Goal: Transaction & Acquisition: Book appointment/travel/reservation

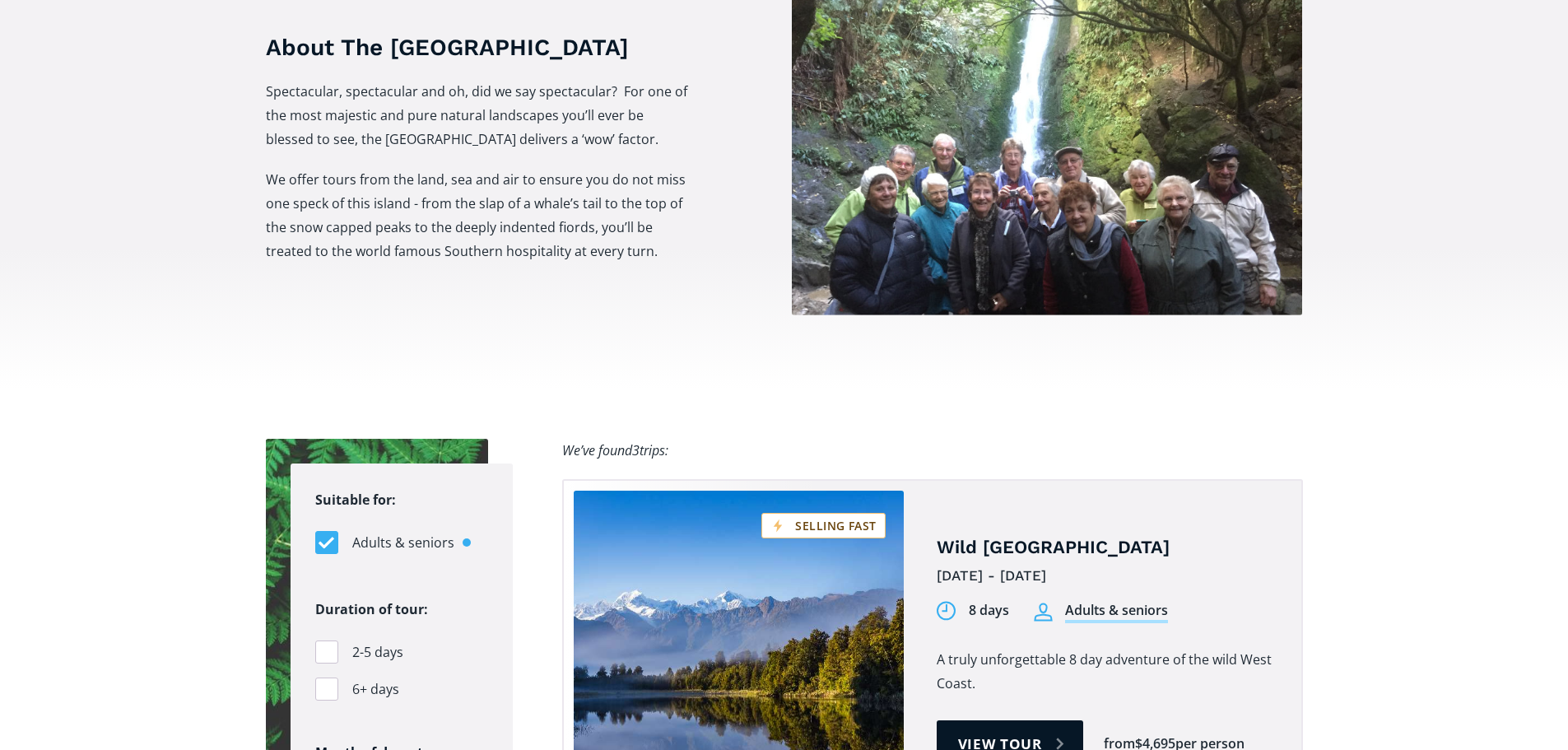
scroll to position [741, 0]
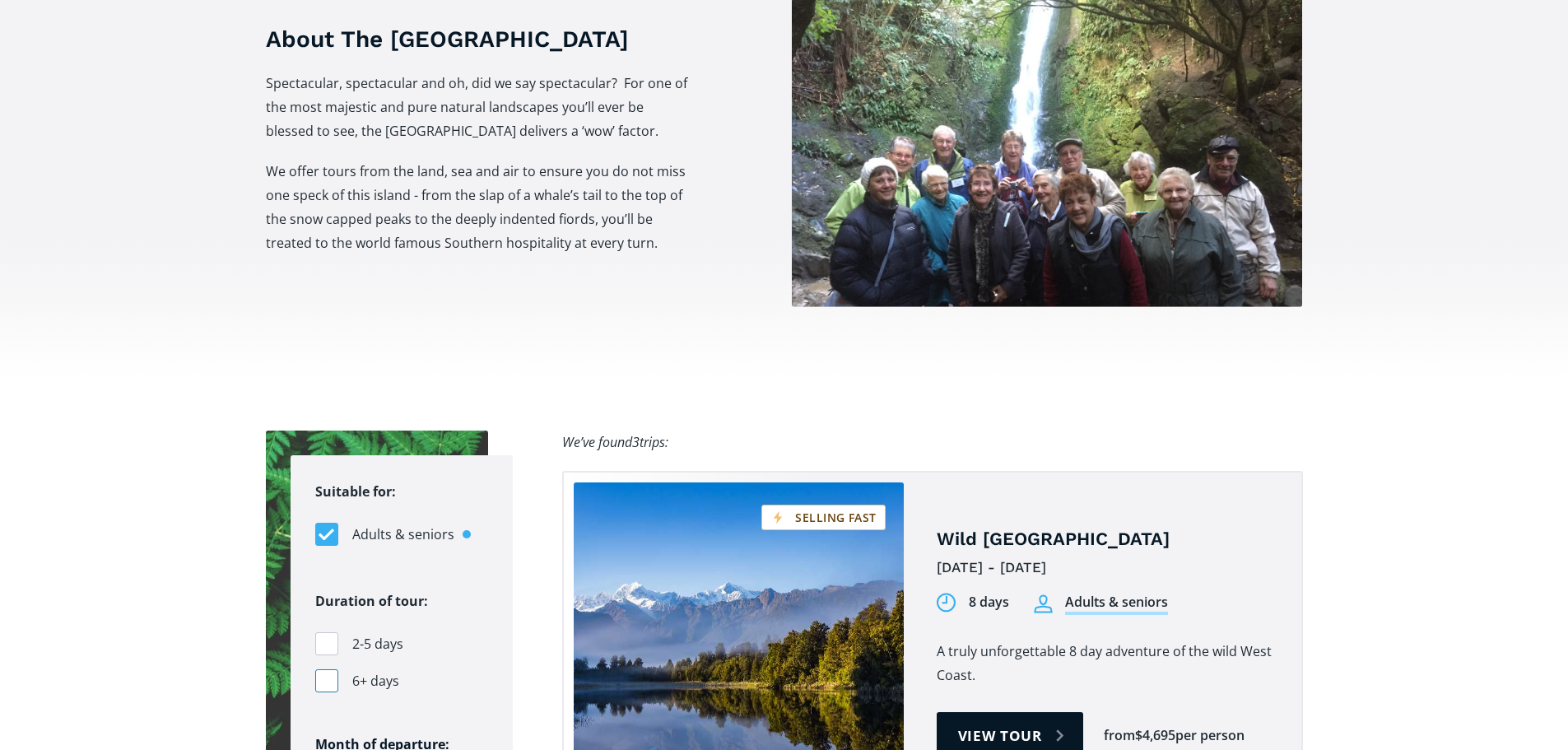
click at [334, 669] on div "Filters" at bounding box center [327, 680] width 23 height 23
click at [326, 676] on input "6+ days" at bounding box center [321, 681] width 11 height 11
checkbox input "true"
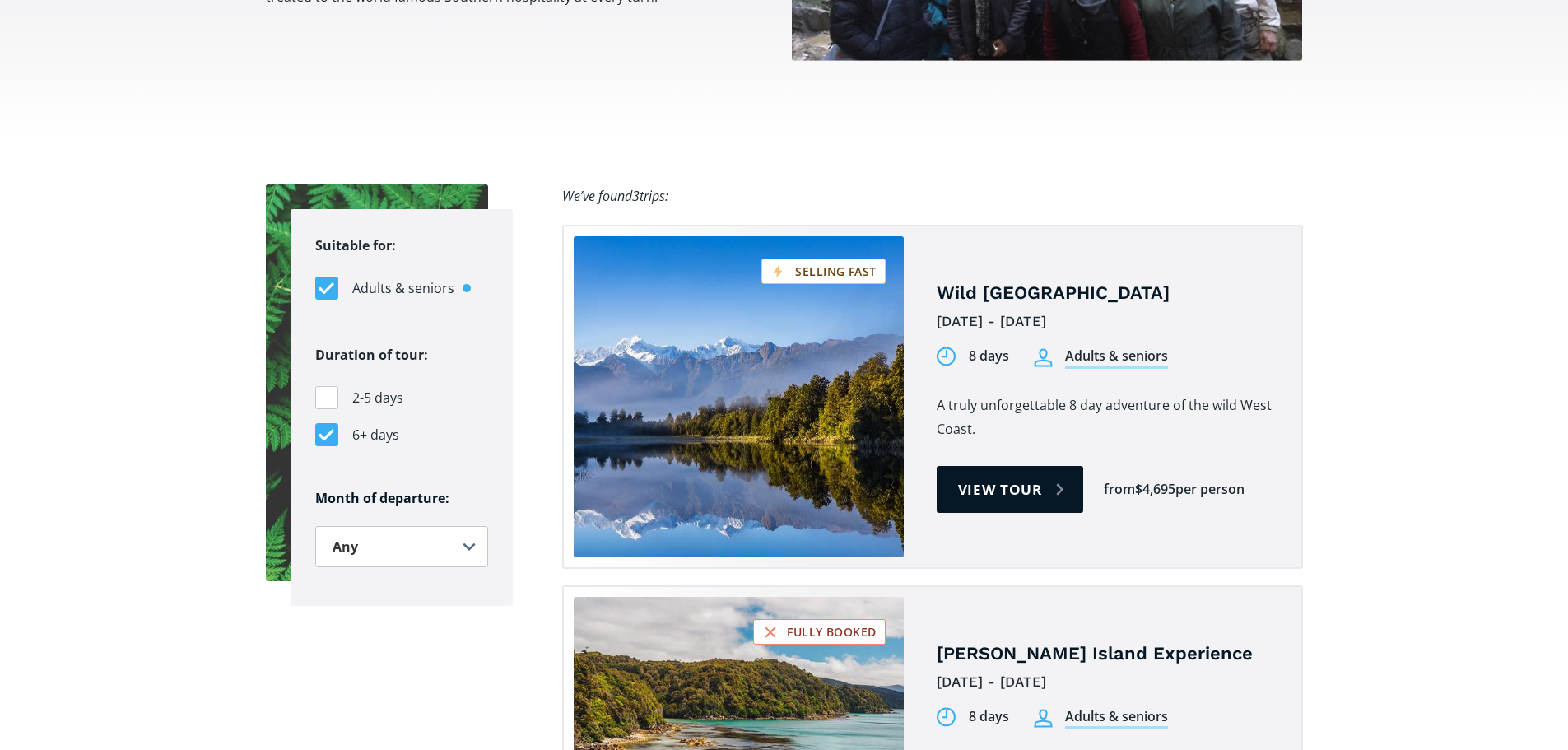
scroll to position [987, 0]
click at [412, 525] on select "Any January February March April May June July August September October Novembe…" at bounding box center [402, 545] width 173 height 41
click at [316, 525] on select "Any January February March April May June July August September October Novembe…" at bounding box center [402, 545] width 173 height 41
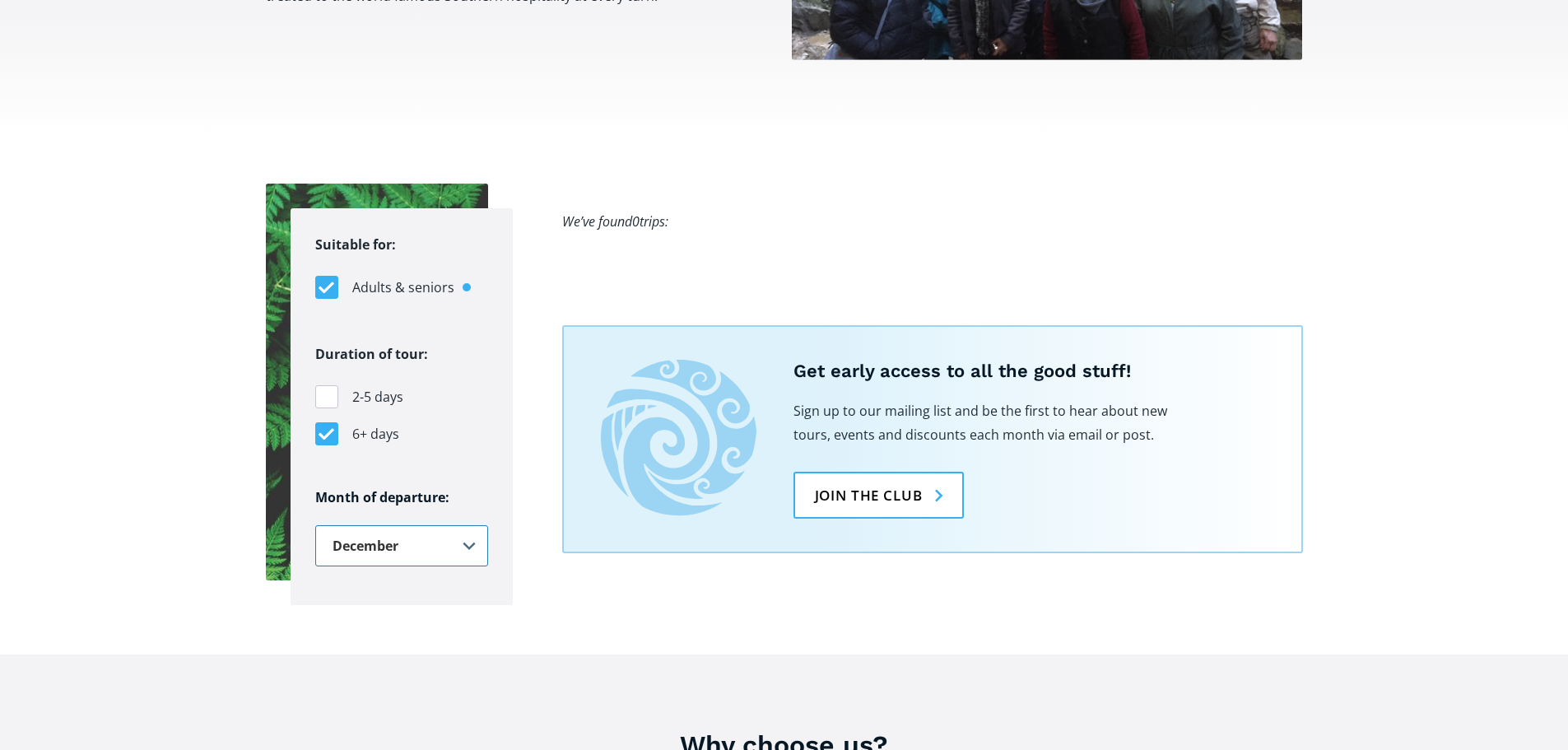
click at [389, 525] on select "Any January February March April May June July August September October Novembe…" at bounding box center [402, 545] width 173 height 41
select select ".november"
click at [316, 525] on select "Any January February March April May June July August September October Novembe…" at bounding box center [402, 545] width 173 height 41
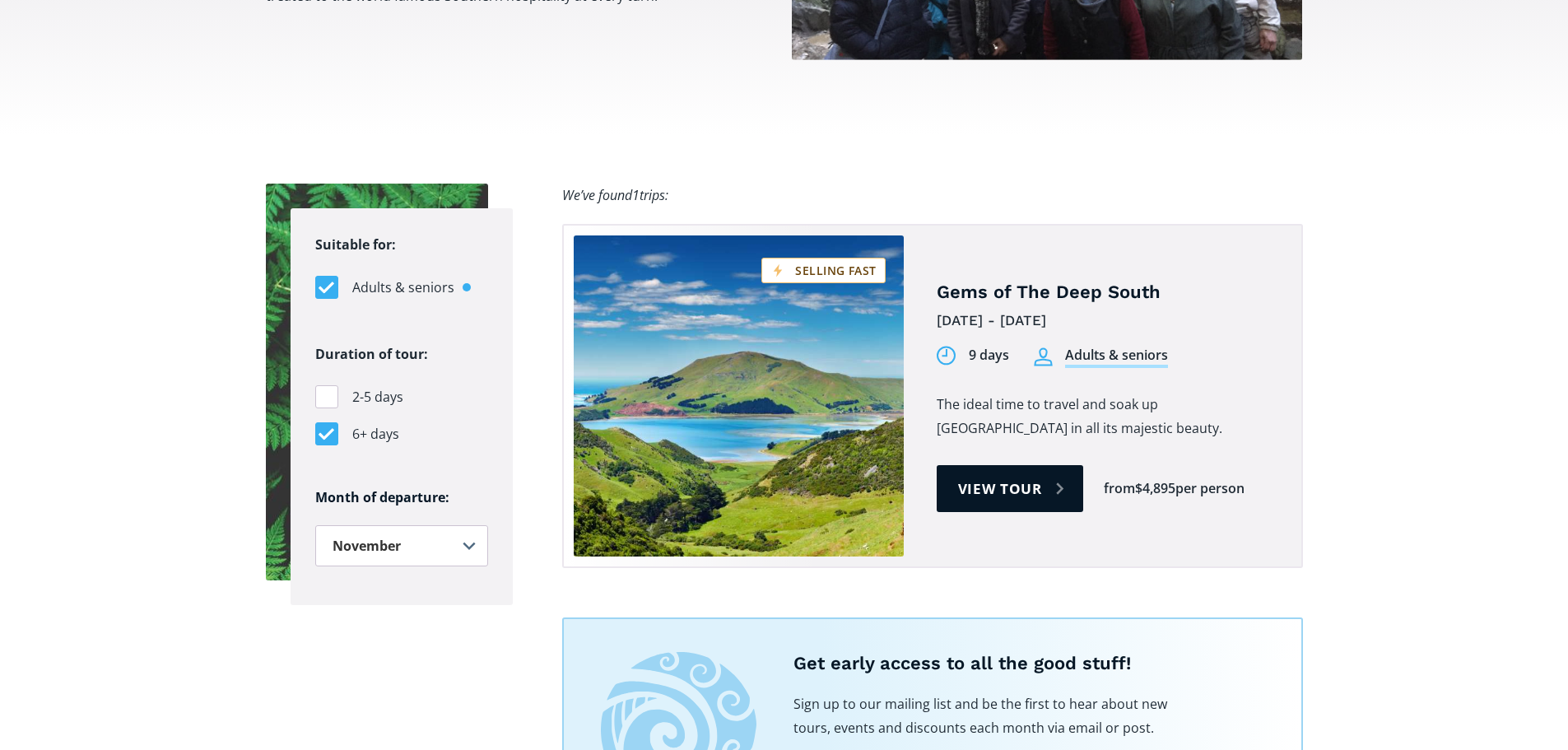
click at [856, 245] on link "Tours on sale" at bounding box center [738, 396] width 330 height 321
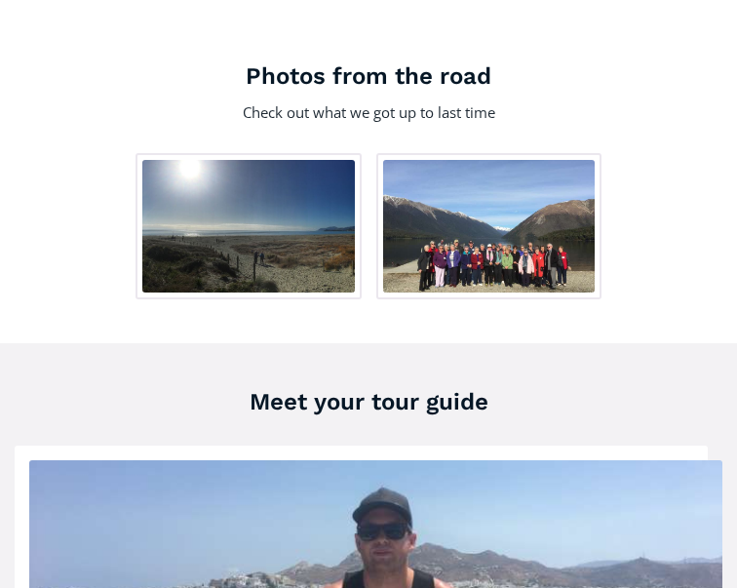
scroll to position [2243, 0]
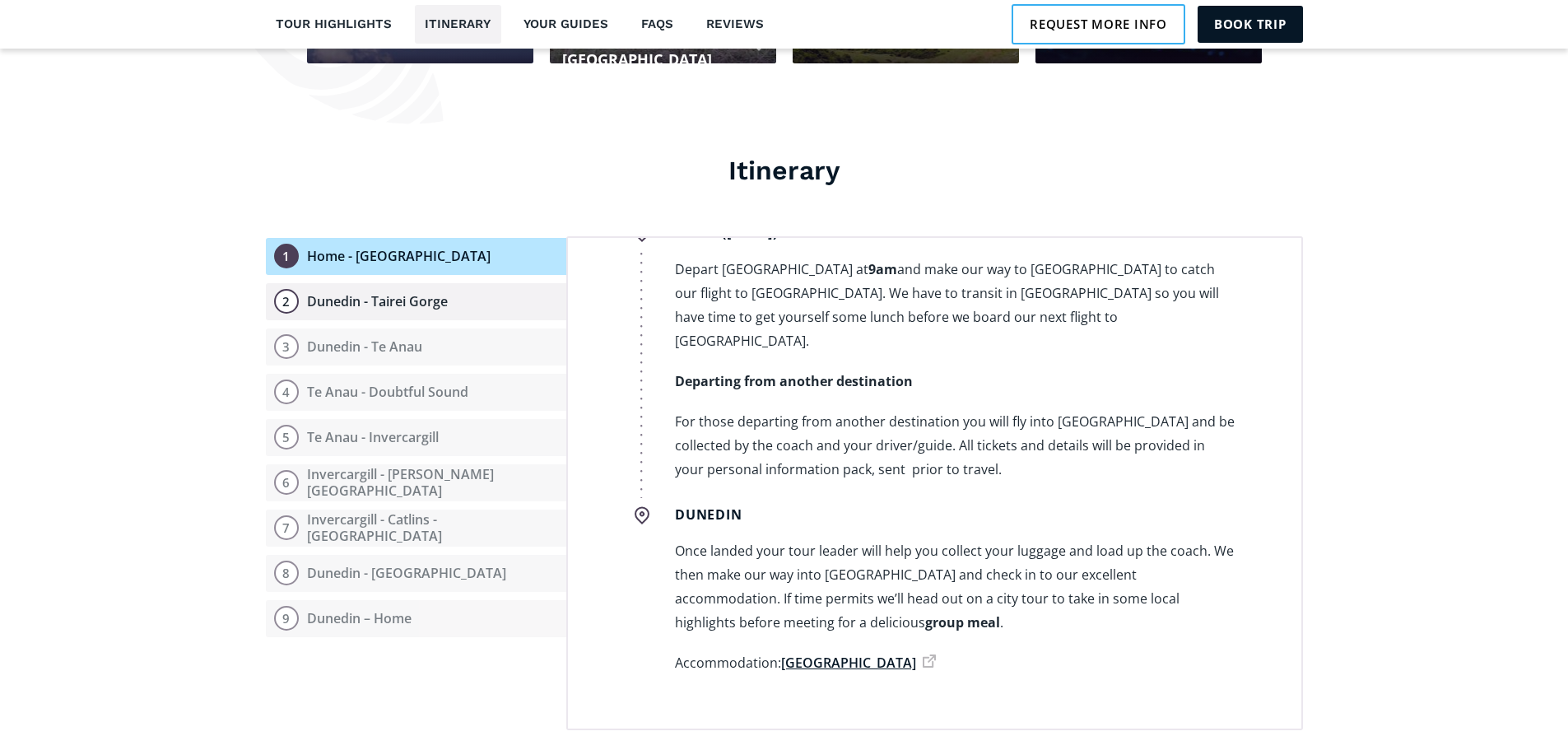
scroll to position [1810, 0]
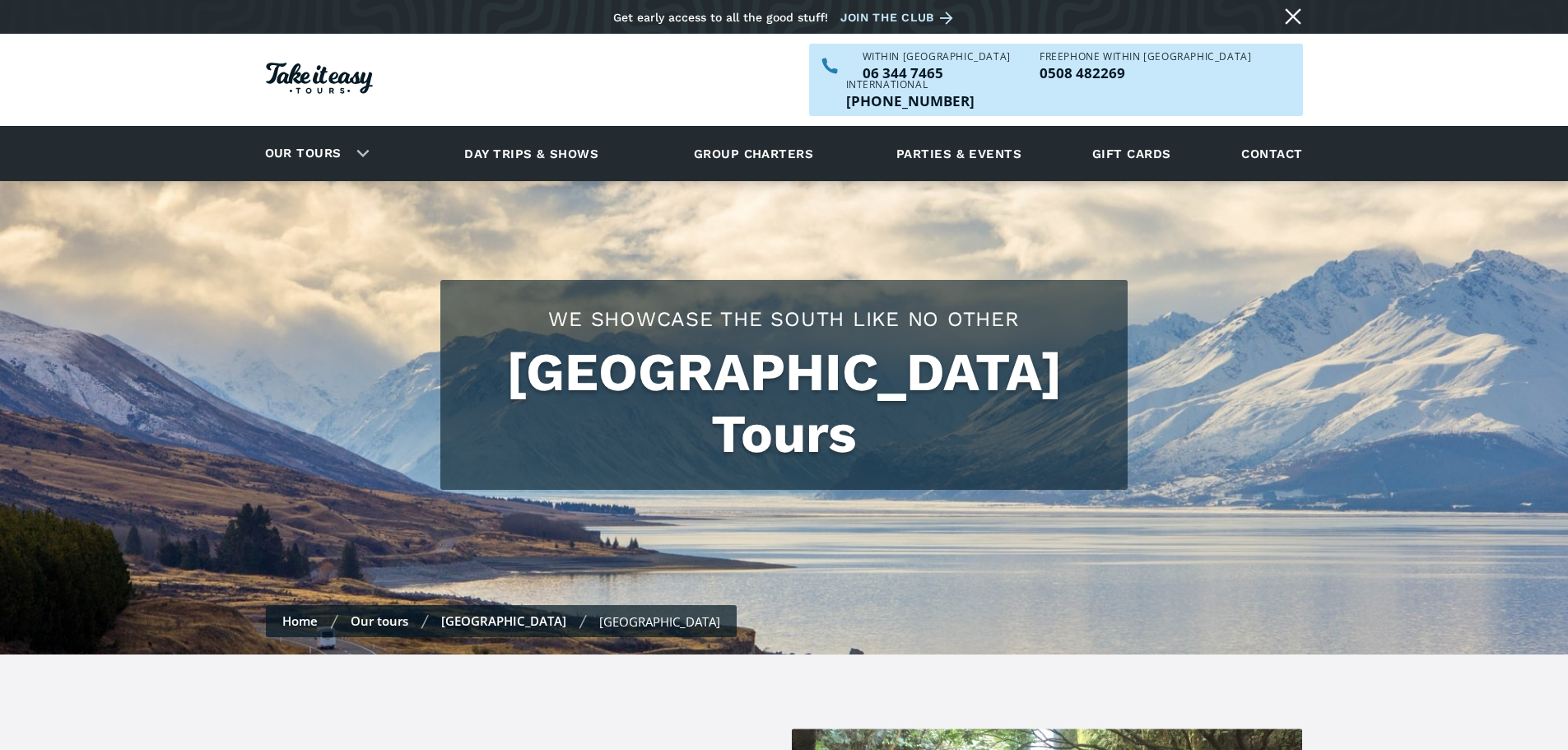
select select ".november"
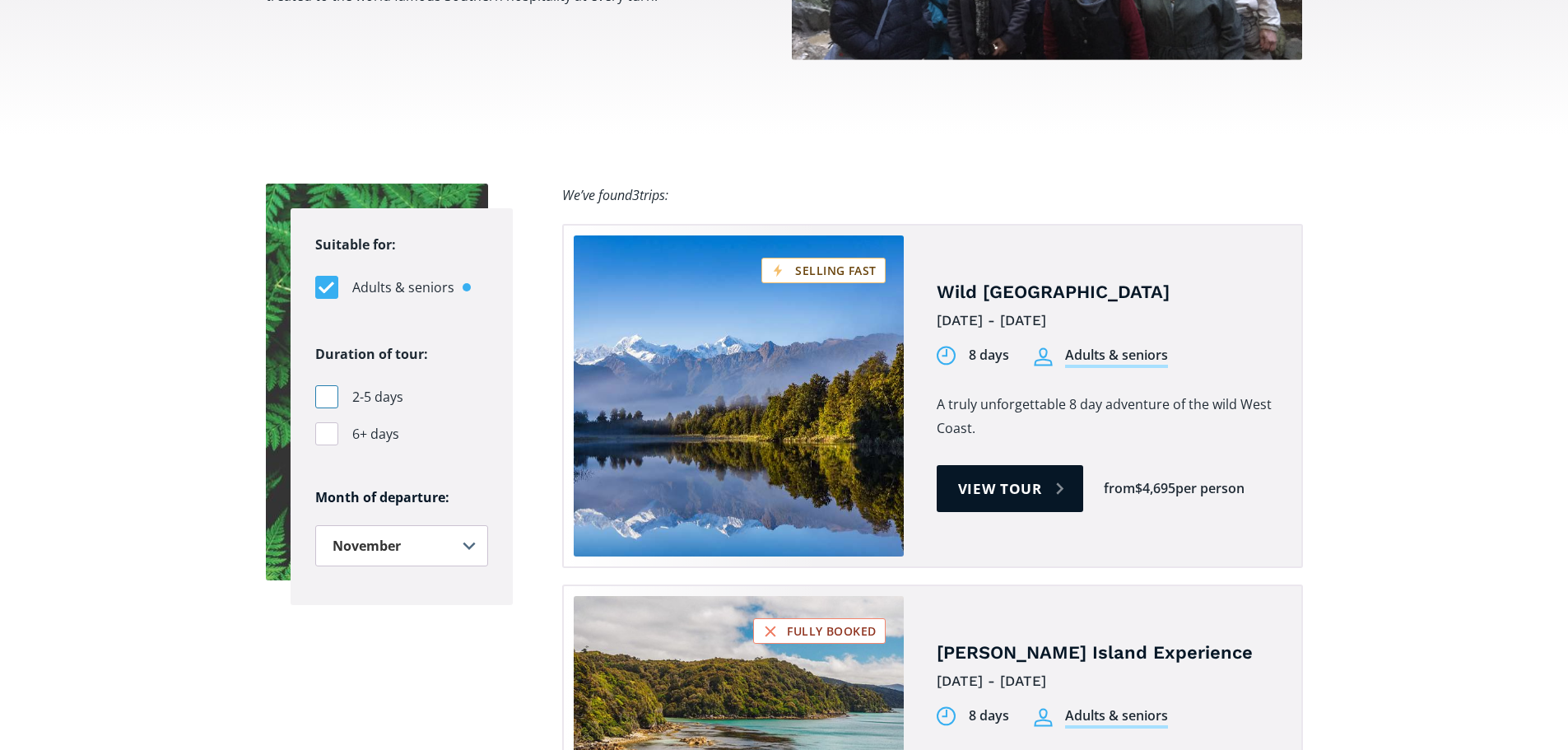
click at [329, 385] on div "Filters" at bounding box center [327, 396] width 23 height 23
click at [326, 391] on input "2-5 days" at bounding box center [321, 397] width 11 height 11
click at [322, 385] on div "Filters" at bounding box center [327, 396] width 23 height 23
click at [322, 391] on input "2-5 days" at bounding box center [321, 397] width 11 height 11
checkbox input "false"
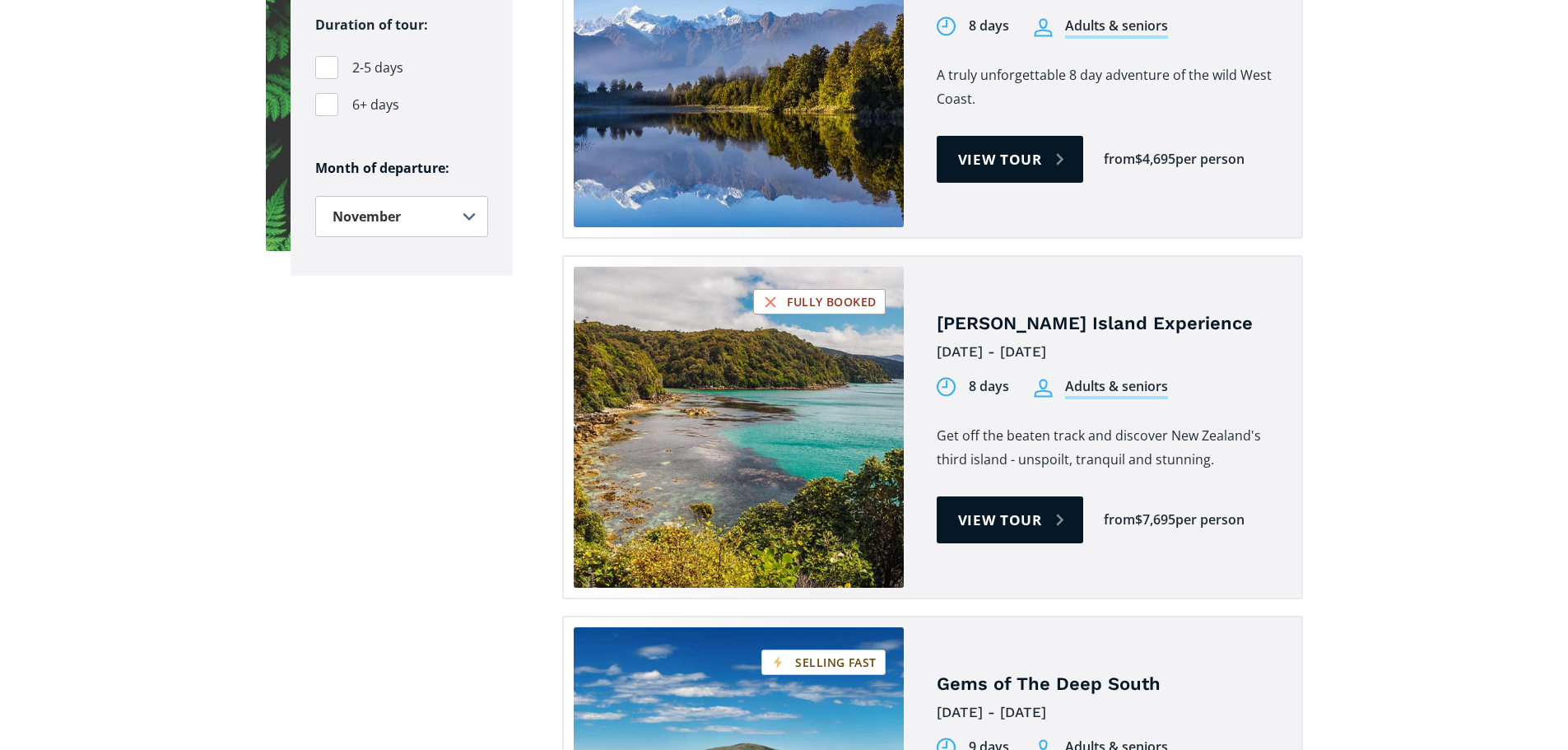
scroll to position [823, 0]
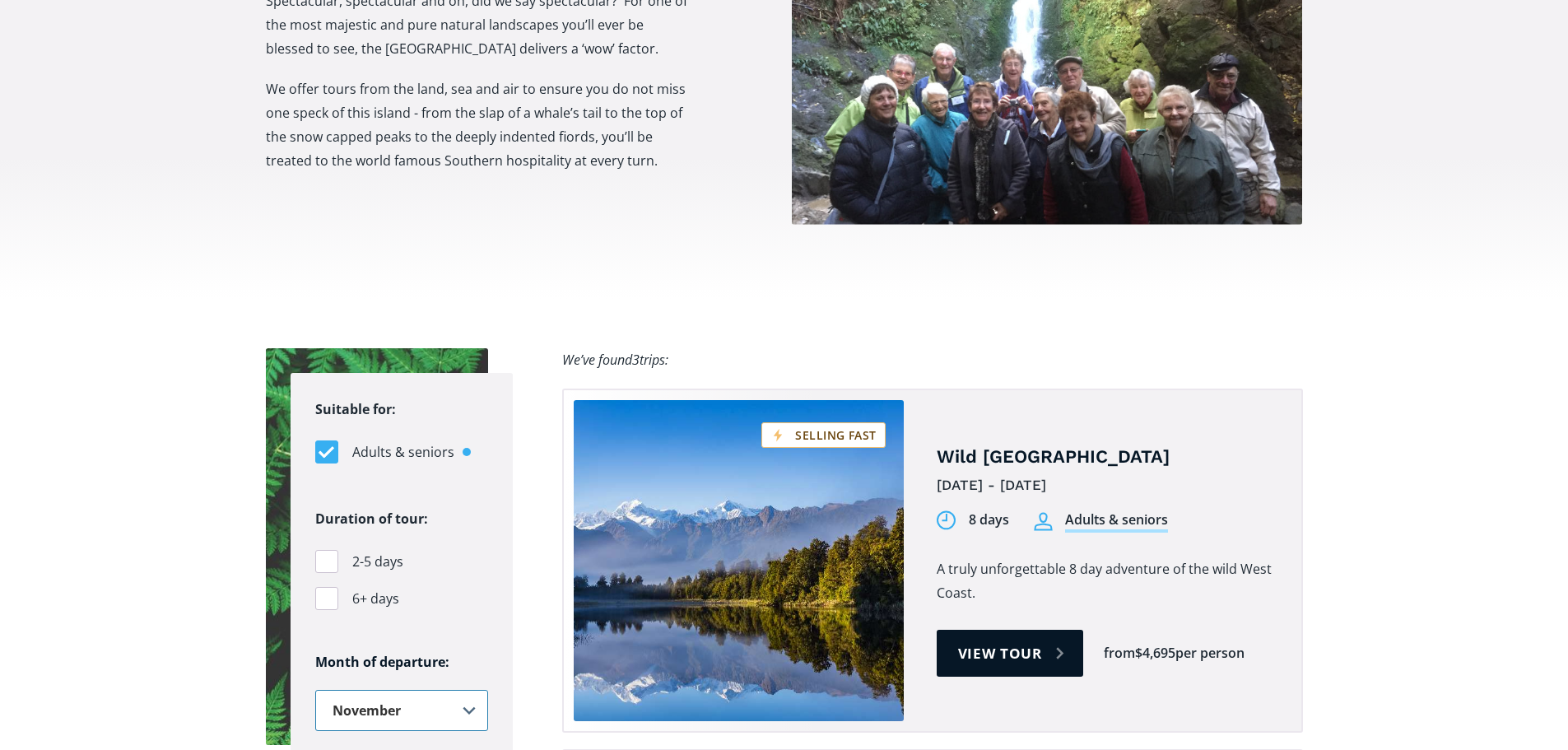
click at [453, 689] on select "Any January February March April May June July August September October Novembe…" at bounding box center [402, 710] width 173 height 41
select select "Filters"
click at [316, 689] on select "Any January February March April May June July August September October Novembe…" at bounding box center [402, 710] width 173 height 41
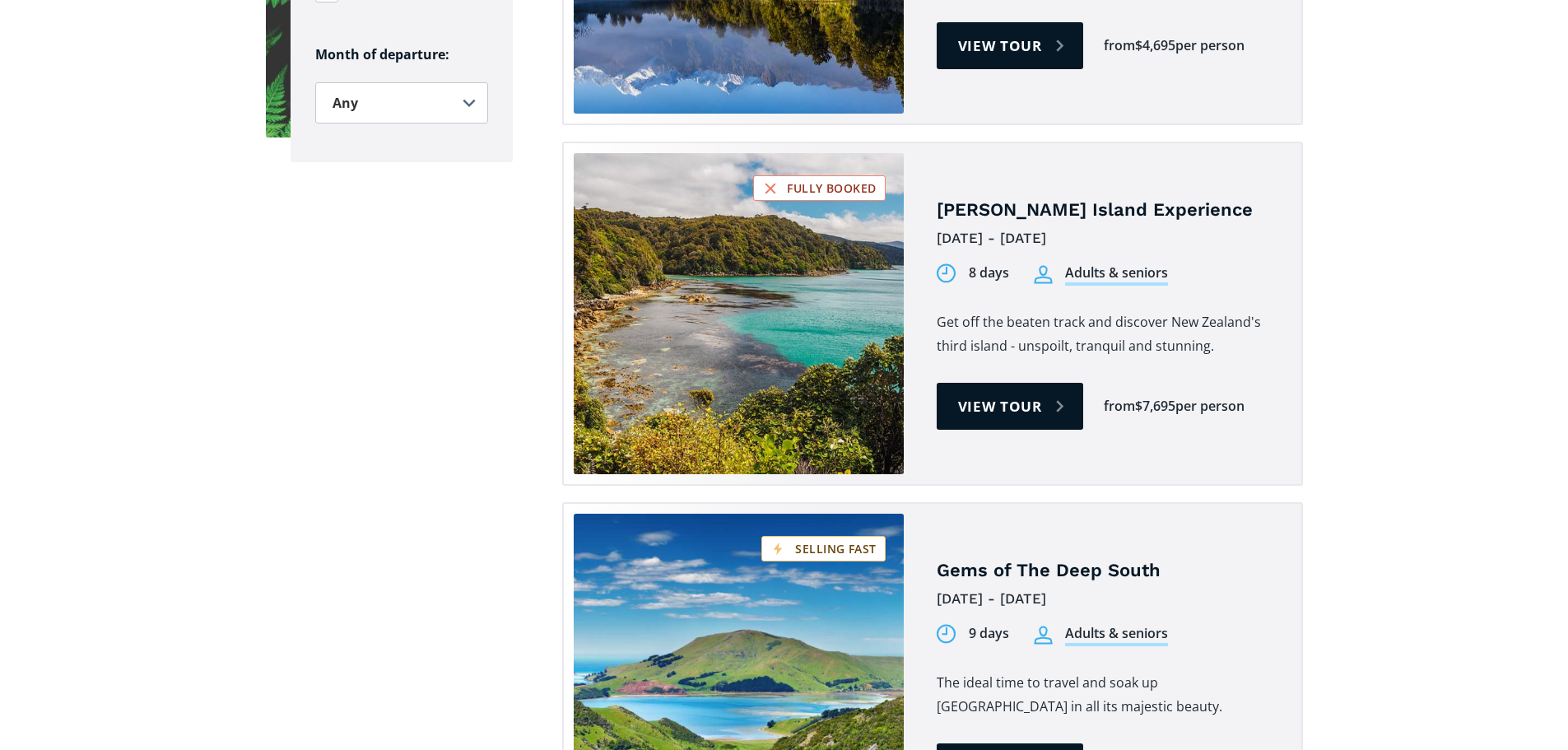
scroll to position [1070, 0]
